Goal: Use online tool/utility

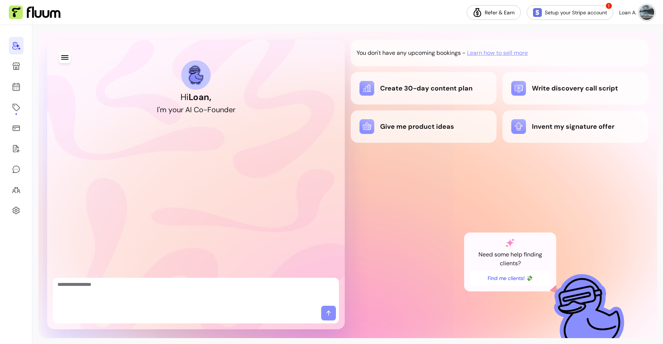
click at [165, 285] on textarea "Ask me anything..." at bounding box center [195, 292] width 277 height 22
type textarea "*****"
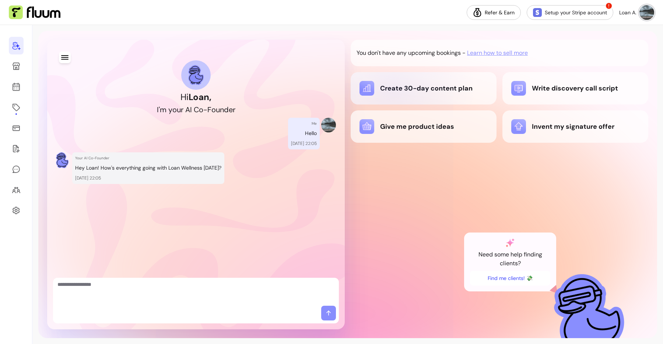
click at [391, 89] on div "Create 30-day content plan" at bounding box center [423, 88] width 128 height 15
